Goal: Information Seeking & Learning: Learn about a topic

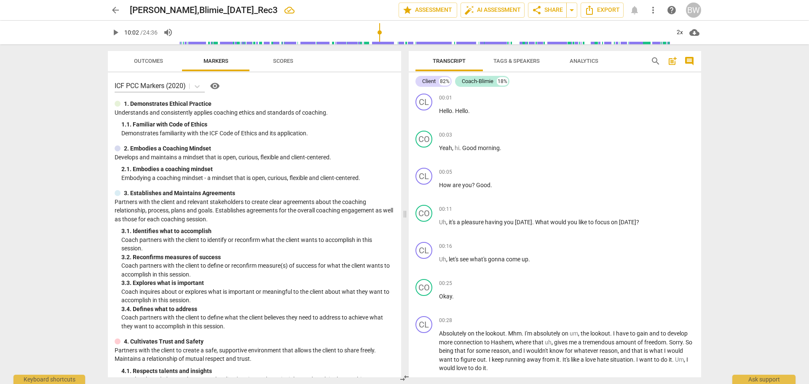
scroll to position [1958, 0]
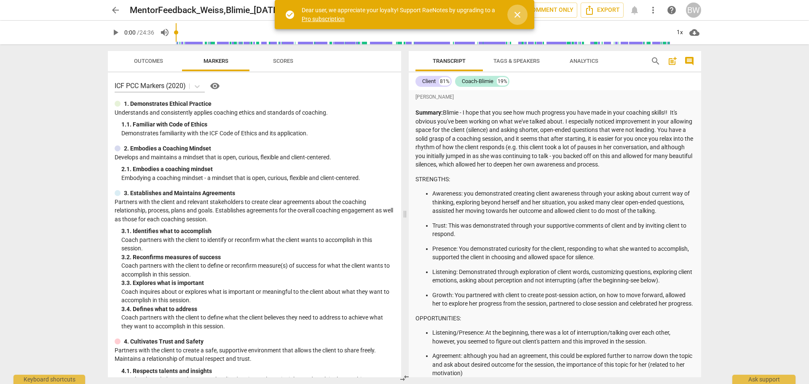
click at [520, 12] on span "close" at bounding box center [517, 15] width 10 height 10
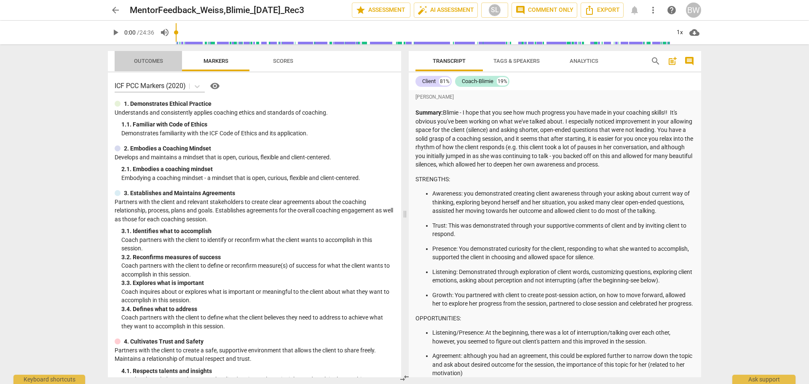
click at [153, 65] on span "Outcomes" at bounding box center [148, 61] width 49 height 11
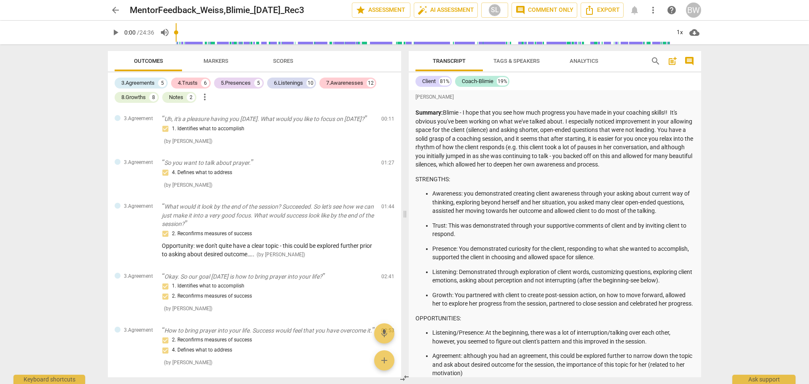
drag, startPoint x: 398, startPoint y: 115, endPoint x: 399, endPoint y: 134, distance: 18.6
click at [399, 134] on div "3.Agreement Uh, it's a pleasure having you [DATE]. What would you like to focus…" at bounding box center [254, 242] width 293 height 269
click at [282, 56] on span "Scores" at bounding box center [283, 61] width 40 height 11
